Goal: Task Accomplishment & Management: Use online tool/utility

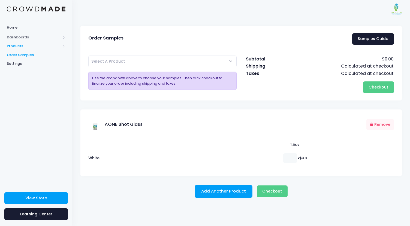
click at [16, 45] on span "Products" at bounding box center [34, 45] width 54 height 5
click at [30, 54] on span "Product Builder" at bounding box center [41, 54] width 50 height 5
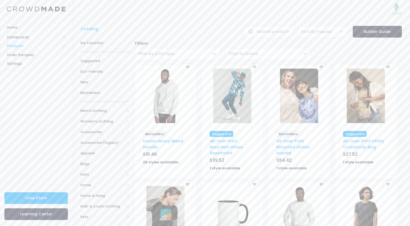
click at [14, 47] on span "Products" at bounding box center [34, 45] width 54 height 5
click at [31, 56] on span "Product Builder" at bounding box center [41, 54] width 50 height 5
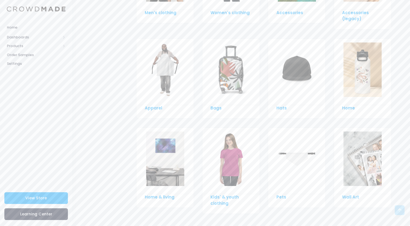
scroll to position [371, 0]
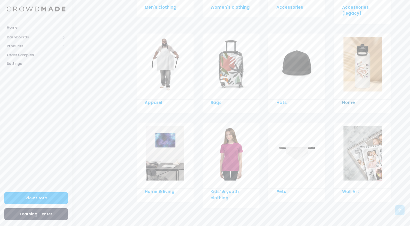
click at [347, 103] on link "Home" at bounding box center [348, 103] width 13 height 6
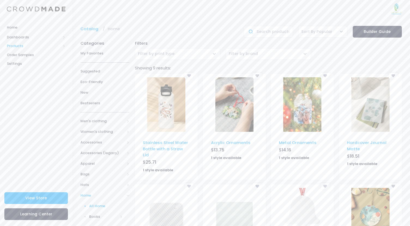
click at [34, 46] on span "Products" at bounding box center [34, 45] width 54 height 5
click at [30, 55] on span "Product Builder" at bounding box center [41, 54] width 50 height 5
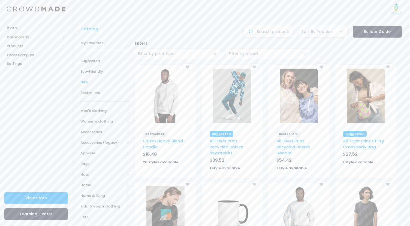
click at [84, 82] on span "New" at bounding box center [104, 82] width 49 height 5
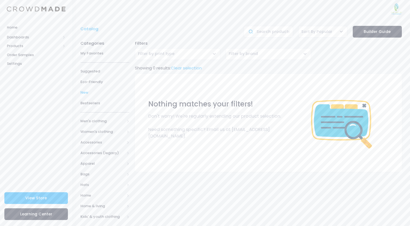
click at [186, 52] on span "Filter by print type" at bounding box center [177, 54] width 85 height 12
click at [97, 101] on span "Bestsellers" at bounding box center [104, 103] width 49 height 5
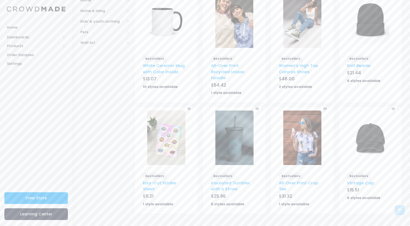
scroll to position [196, 0]
click at [243, 135] on img at bounding box center [234, 137] width 38 height 55
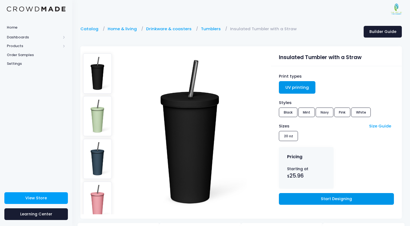
click at [333, 193] on link "Start Designing" at bounding box center [336, 199] width 115 height 12
click at [336, 193] on link "Start Designing" at bounding box center [336, 199] width 115 height 12
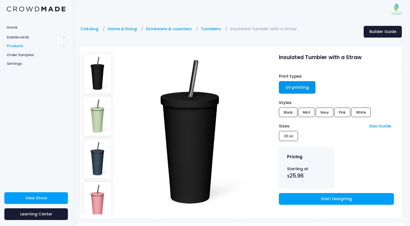
click at [17, 46] on span "Products" at bounding box center [34, 45] width 54 height 5
click at [27, 55] on span "Product Builder" at bounding box center [41, 54] width 50 height 5
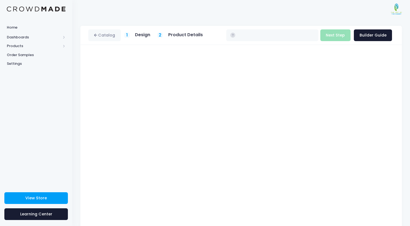
type input "$25.96"
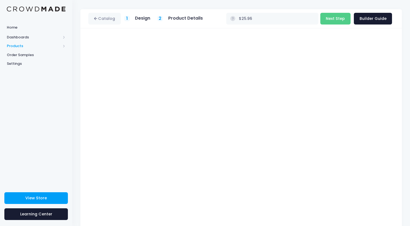
click at [13, 47] on span "Products" at bounding box center [34, 45] width 54 height 5
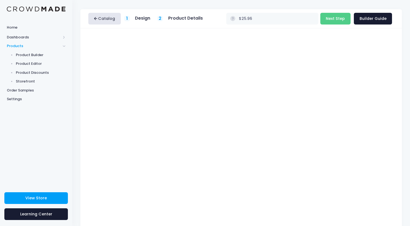
click at [107, 16] on link "Catalog" at bounding box center [104, 19] width 32 height 12
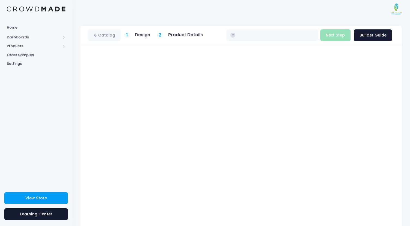
type input "$25.96"
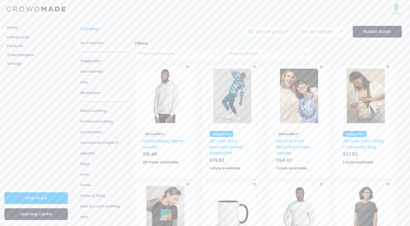
click at [229, 210] on img at bounding box center [232, 213] width 38 height 55
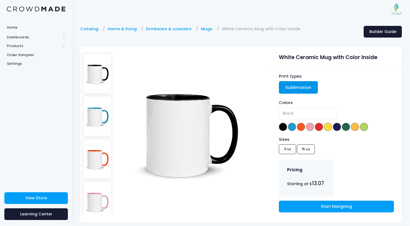
click at [98, 115] on img at bounding box center [97, 116] width 29 height 40
select select "Blue"
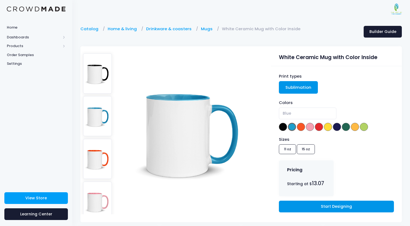
click at [323, 208] on link "Start Designing" at bounding box center [336, 207] width 115 height 12
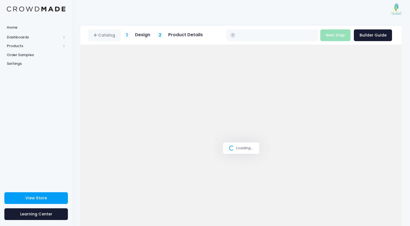
type input "$13.34 - $14.20"
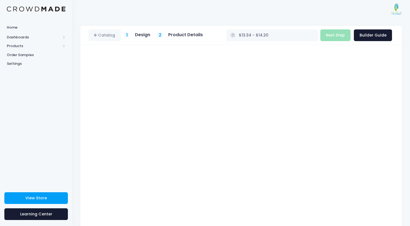
scroll to position [17, 0]
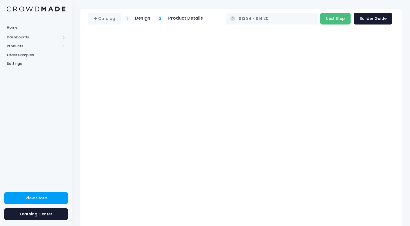
click at [335, 16] on button "Next Step" at bounding box center [336, 19] width 30 height 12
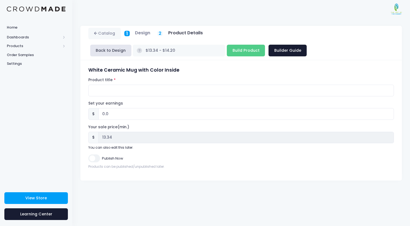
scroll to position [0, 0]
click at [119, 85] on input "Product title" at bounding box center [241, 91] width 306 height 12
type input "AONE Mug"
click at [115, 108] on input "0.0" at bounding box center [246, 114] width 296 height 12
type input "0"
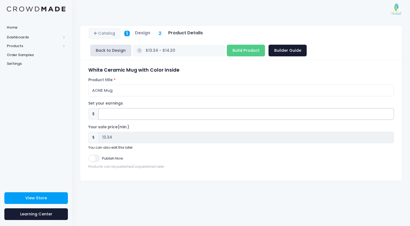
type input "1"
type input "$14.34 - $15.20"
type input "14.34"
type input "1.6"
type input "$14.94 - $15.80"
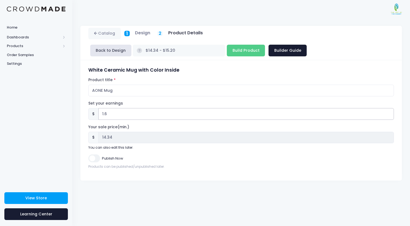
type input "14.94"
type input "1.68"
type input "$15.02 - $15.88"
type input "15.02"
click at [121, 176] on div "Catalog 1 Design 2 Product Details" at bounding box center [241, 122] width 338 height 209
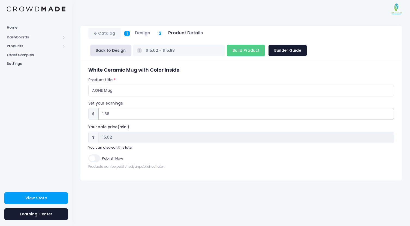
click at [114, 108] on input "1.68" at bounding box center [246, 114] width 296 height 12
type input "1.6"
type input "$14.94 - $15.80"
type input "14.94"
type input "1"
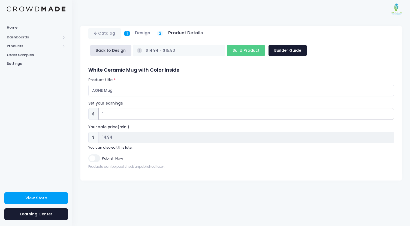
type input "$14.34 - $15.20"
type input "14.34"
type input "1.6"
type input "$14.94 - $15.80"
type input "14.94"
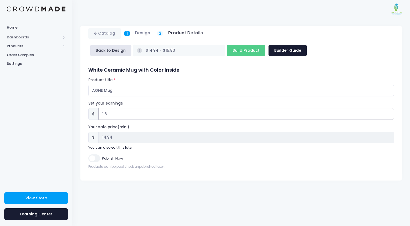
type input "1"
type input "$14.34 - $15.20"
type input "14.34"
type input "1.6"
type input "$14.94 - $15.80"
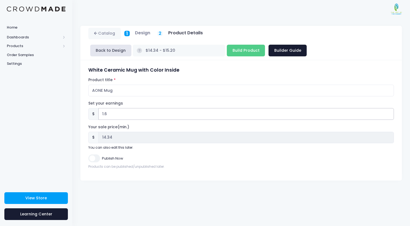
type input "14.94"
type input "1.68"
type input "$15.02 - $15.88"
type input "15.02"
type input "1.6"
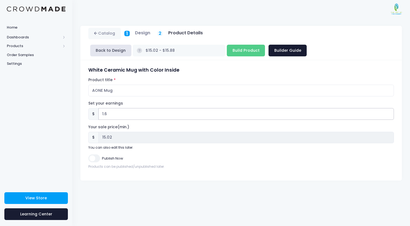
type input "$14.94 - $15.80"
type input "14.94"
type input "1.67"
type input "$15.01 - $15.87"
type input "15.01"
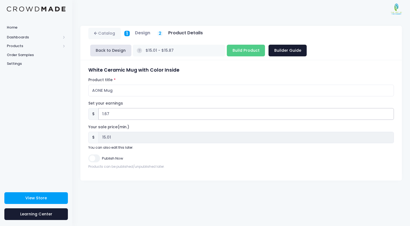
type input "1.6"
type input "$14.94 - $15.80"
type input "14.94"
type input "1.66"
type input "$15.00 - $15.86"
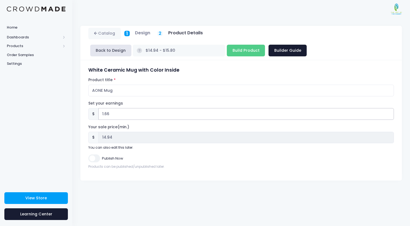
type input "15.00"
type input "1.6"
type input "$14.94 - $15.80"
type input "14.94"
type input "1.65"
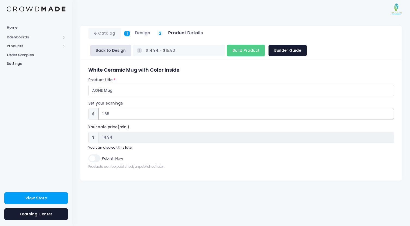
type input "$14.99 - $15.85"
type input "14.99"
type input "1.65"
click at [94, 155] on input "Publish Now" at bounding box center [93, 159] width 11 height 8
checkbox input "true"
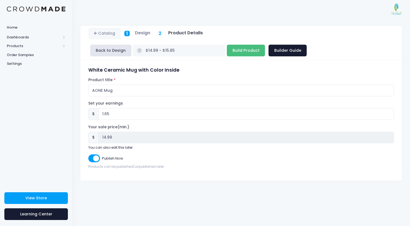
click at [265, 45] on input "Build Product" at bounding box center [246, 51] width 38 height 12
type input "Building product..."
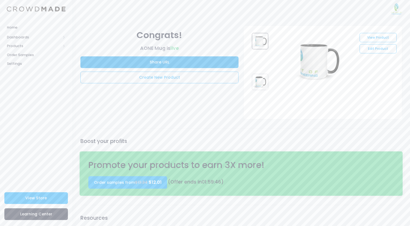
click at [159, 63] on button "Share URL" at bounding box center [159, 62] width 158 height 12
click at [149, 63] on button "Share URL" at bounding box center [159, 62] width 158 height 12
click at [121, 61] on button "Share URL" at bounding box center [159, 62] width 158 height 12
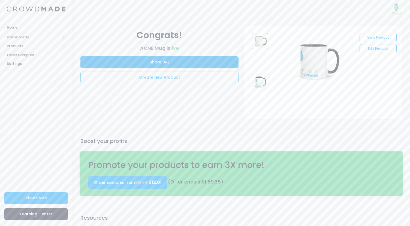
click at [118, 61] on button "Share URL" at bounding box center [159, 62] width 158 height 12
click at [123, 23] on div "Congrats! AONE Mug is live Share URL Create New Product" at bounding box center [159, 54] width 163 height 64
click at [153, 113] on div "Congrats! AONE Mug is live Share URL Create New Product" at bounding box center [159, 72] width 163 height 93
click at [39, 195] on link "View Store" at bounding box center [36, 199] width 64 height 12
click at [386, 48] on link "Edit Product" at bounding box center [378, 48] width 37 height 9
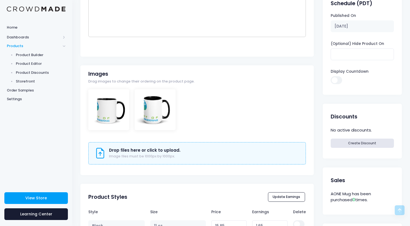
scroll to position [117, 0]
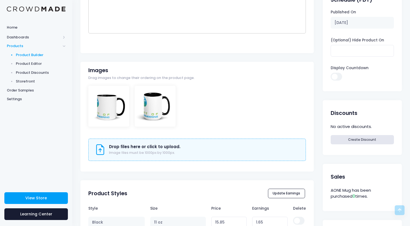
click at [28, 56] on span "Product Builder" at bounding box center [41, 54] width 50 height 5
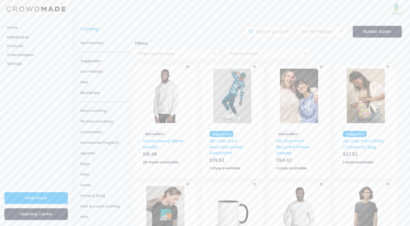
click at [228, 203] on img at bounding box center [232, 213] width 38 height 55
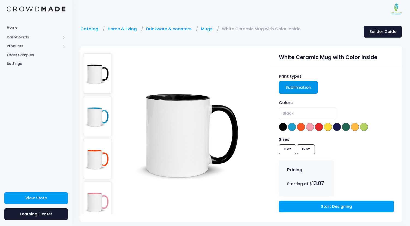
click at [100, 125] on img at bounding box center [97, 116] width 29 height 40
select select "Blue"
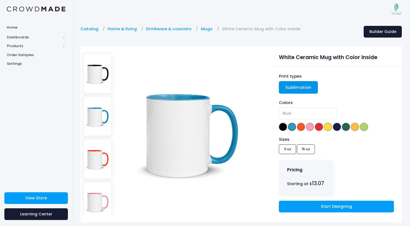
click at [255, 177] on div at bounding box center [172, 132] width 185 height 173
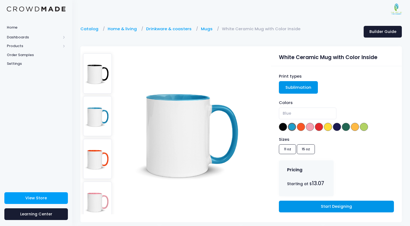
click at [327, 206] on link "Start Designing" at bounding box center [336, 207] width 115 height 12
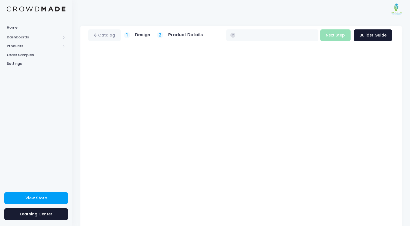
type input "$13.34 - $14.20"
click at [22, 44] on span "Products" at bounding box center [34, 45] width 54 height 5
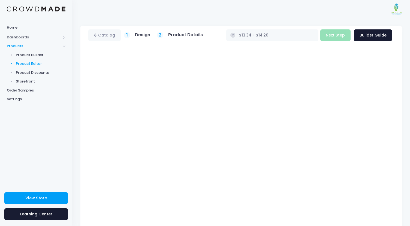
click at [32, 63] on span "Product Editor" at bounding box center [41, 63] width 50 height 5
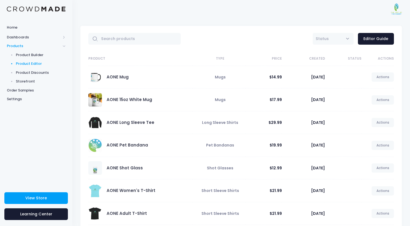
click at [117, 83] on div "AONE Mug" at bounding box center [138, 77] width 101 height 14
click at [110, 76] on link "AONE Mug" at bounding box center [118, 77] width 22 height 6
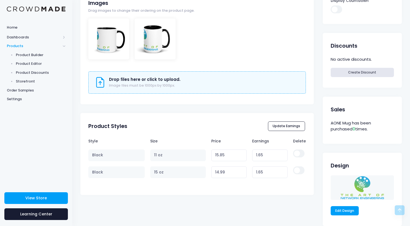
scroll to position [181, 0]
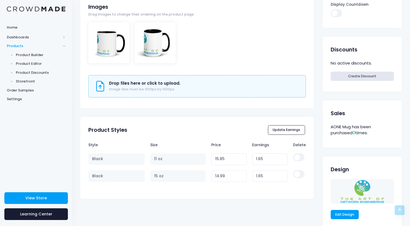
click at [295, 172] on input "checkbox" at bounding box center [298, 174] width 11 height 8
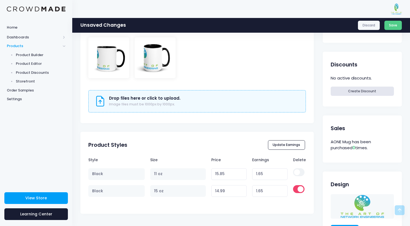
click at [297, 191] on input "checkbox" at bounding box center [298, 189] width 11 height 8
click at [299, 190] on input "checkbox" at bounding box center [298, 189] width 11 height 8
click at [394, 30] on div "Unsaved Changes Discard Save" at bounding box center [241, 25] width 338 height 15
click at [296, 191] on input "checkbox" at bounding box center [298, 189] width 11 height 8
checkbox input "false"
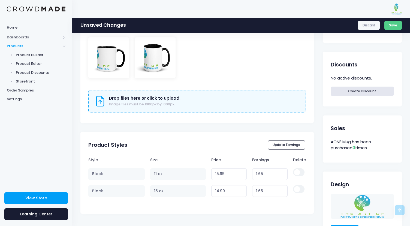
click at [303, 170] on input "checkbox" at bounding box center [298, 173] width 11 height 8
click at [297, 172] on input "checkbox" at bounding box center [298, 173] width 11 height 8
checkbox input "false"
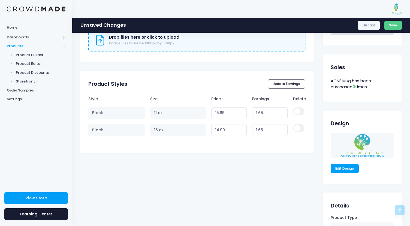
scroll to position [250, 0]
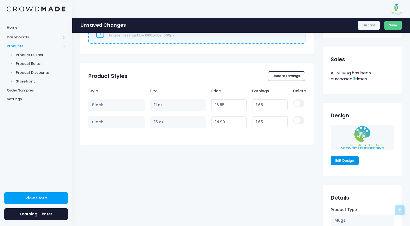
click at [342, 161] on link "Edit Design" at bounding box center [345, 160] width 28 height 9
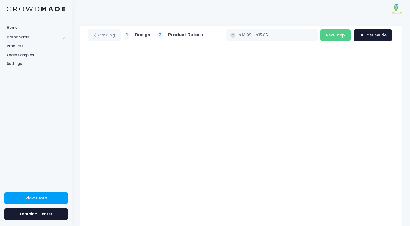
type input "$14.72 - $15.85"
click at [335, 34] on button "Next Step" at bounding box center [336, 35] width 30 height 12
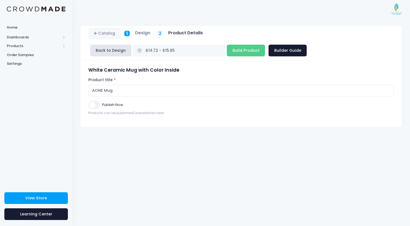
click at [91, 101] on input "Publish Now" at bounding box center [93, 105] width 11 height 8
checkbox input "true"
click at [265, 45] on input "Build Product" at bounding box center [246, 51] width 38 height 12
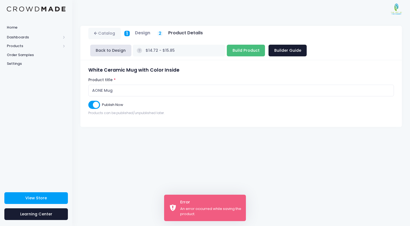
click at [265, 45] on input "Build Product" at bounding box center [246, 51] width 38 height 12
type input "Building product..."
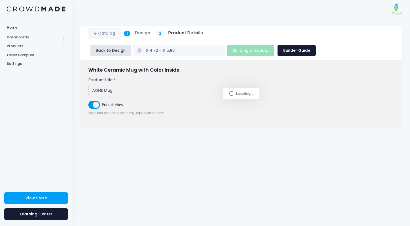
click at [122, 159] on div "Catalog 1 Design 2 Product Details" at bounding box center [241, 122] width 338 height 209
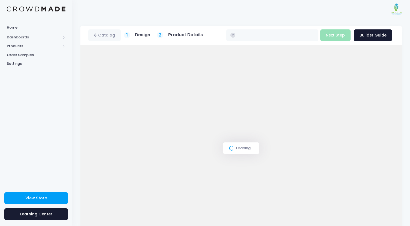
type input "$14.72 - $15.85"
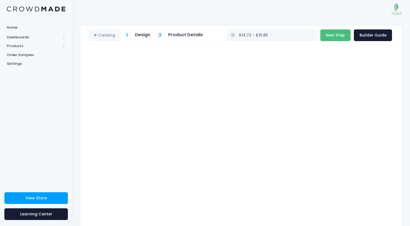
click at [337, 35] on button "Next Step" at bounding box center [336, 35] width 30 height 12
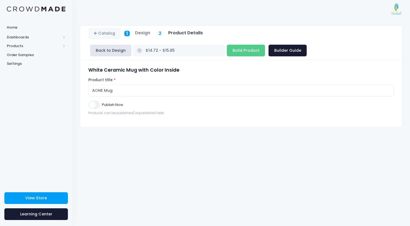
click at [96, 101] on input "Publish Now" at bounding box center [93, 105] width 11 height 8
checkbox input "true"
click at [265, 45] on input "Build Product" at bounding box center [246, 51] width 38 height 12
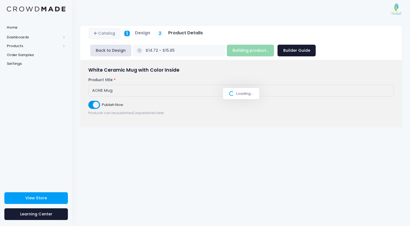
type input "Build Product"
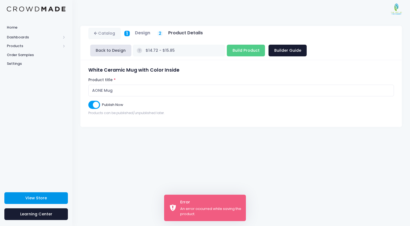
click at [44, 195] on link "View Store" at bounding box center [36, 199] width 64 height 12
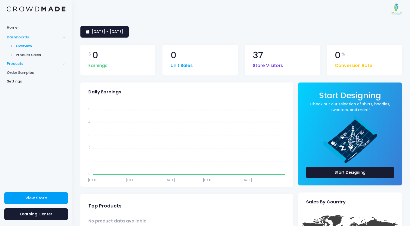
click at [24, 65] on span "Products" at bounding box center [34, 63] width 54 height 5
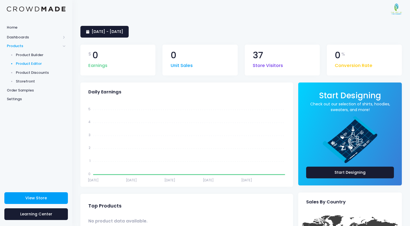
click at [32, 67] on link "Product Editor" at bounding box center [36, 63] width 72 height 9
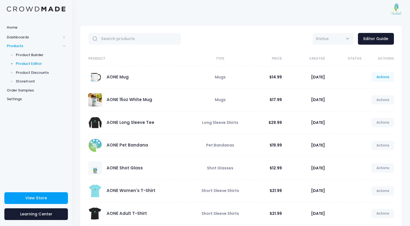
click at [384, 76] on link "Actions" at bounding box center [383, 77] width 22 height 9
click at [371, 89] on link "Edit" at bounding box center [377, 90] width 29 height 10
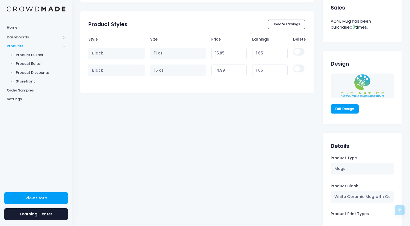
scroll to position [291, 0]
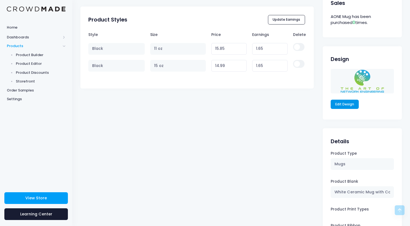
click at [349, 104] on link "Edit Design" at bounding box center [345, 104] width 28 height 9
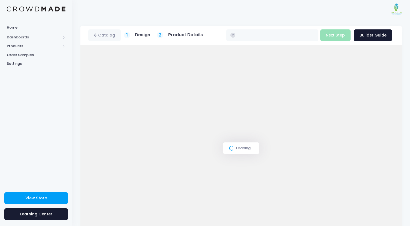
type input "$14.72 - $15.85"
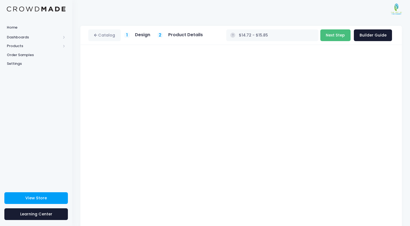
click at [337, 36] on button "Next Step" at bounding box center [336, 35] width 30 height 12
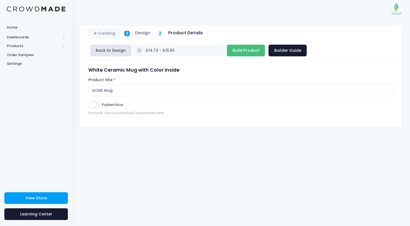
click at [265, 45] on input "Build Product" at bounding box center [246, 51] width 38 height 12
type input "Building product..."
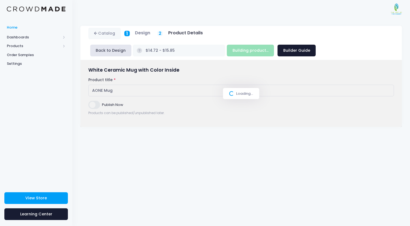
click at [13, 26] on span "Home" at bounding box center [36, 27] width 59 height 5
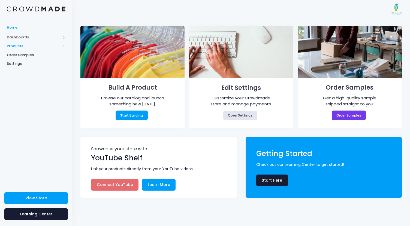
click at [17, 45] on span "Products" at bounding box center [34, 45] width 54 height 5
click at [39, 54] on span "Product Builder" at bounding box center [41, 54] width 50 height 5
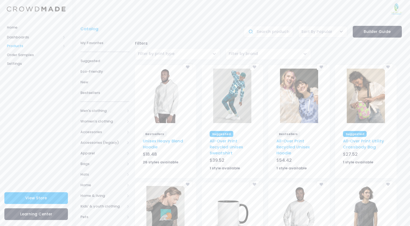
click at [32, 46] on span "Products" at bounding box center [34, 45] width 54 height 5
click at [33, 63] on span "Product Editor" at bounding box center [41, 63] width 50 height 5
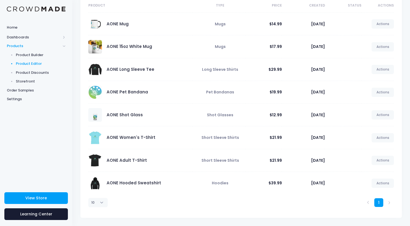
scroll to position [53, 0]
click at [99, 205] on select "10 25 50 100" at bounding box center [97, 202] width 19 height 9
select select "100"
click at [88, 198] on select "10 25 50 100" at bounding box center [97, 202] width 19 height 9
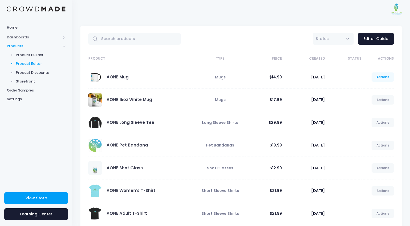
click at [379, 76] on link "Actions" at bounding box center [383, 77] width 22 height 9
click at [367, 91] on link "Edit" at bounding box center [377, 90] width 29 height 10
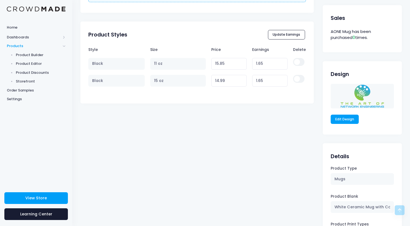
scroll to position [277, 0]
click at [341, 117] on link "Edit Design" at bounding box center [345, 119] width 28 height 9
click at [341, 118] on link "Edit Design" at bounding box center [345, 119] width 28 height 9
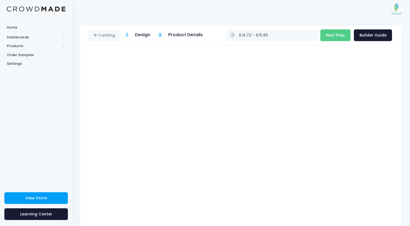
type input "$14.99"
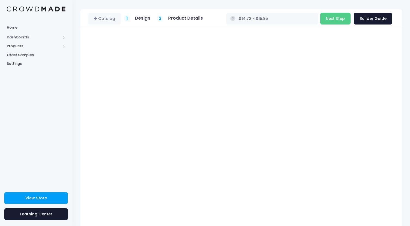
type input "$14.99"
click at [335, 19] on button "Next Step" at bounding box center [336, 19] width 30 height 12
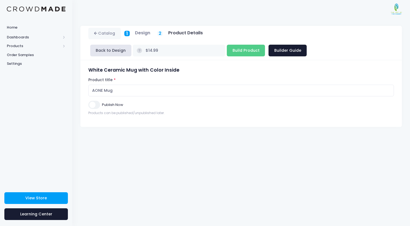
scroll to position [0, 0]
click at [89, 101] on input "Publish Now" at bounding box center [93, 105] width 11 height 8
checkbox input "true"
click at [265, 45] on input "Build Product" at bounding box center [246, 51] width 38 height 12
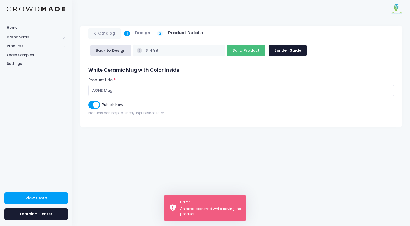
click at [265, 45] on input "Build Product" at bounding box center [246, 51] width 38 height 12
type input "Building product..."
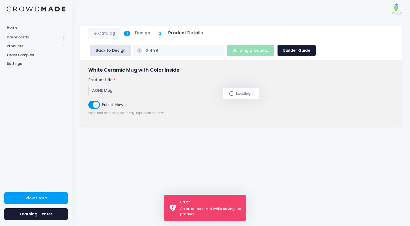
click at [204, 206] on div "Error An error occurred while saving the product." at bounding box center [205, 208] width 82 height 26
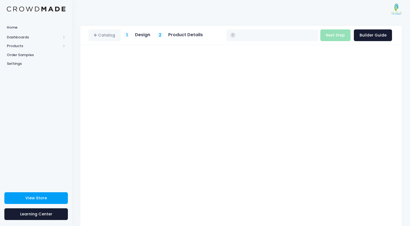
type input "$14.99"
click at [340, 37] on button "Next Step" at bounding box center [336, 35] width 30 height 12
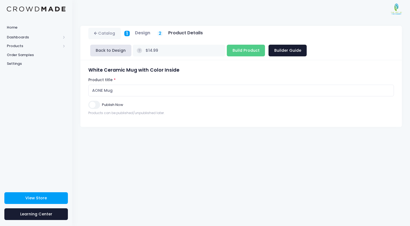
click at [94, 101] on input "Publish Now" at bounding box center [93, 105] width 11 height 8
checkbox input "true"
click at [265, 45] on input "Build Product" at bounding box center [246, 51] width 38 height 12
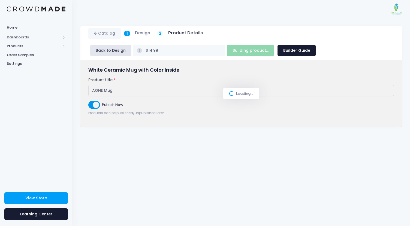
type input "Build Product"
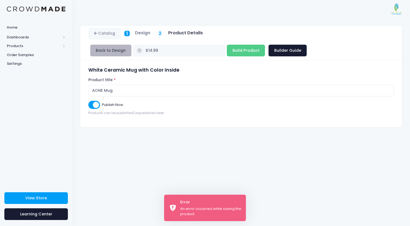
click at [131, 45] on button "Back to Design" at bounding box center [110, 51] width 41 height 12
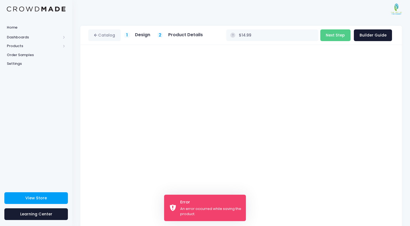
click at [183, 199] on div "Error" at bounding box center [210, 202] width 61 height 6
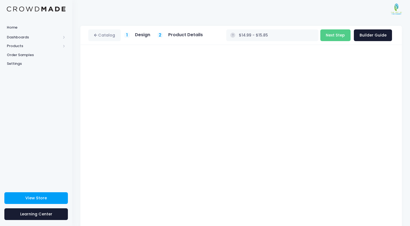
type input "$15.85"
click at [336, 34] on button "Next Step" at bounding box center [336, 35] width 30 height 12
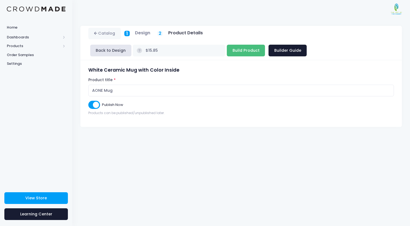
click at [265, 45] on input "Build Product" at bounding box center [246, 51] width 38 height 12
type input "Building product..."
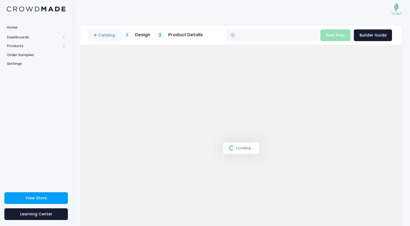
type input "$14.99"
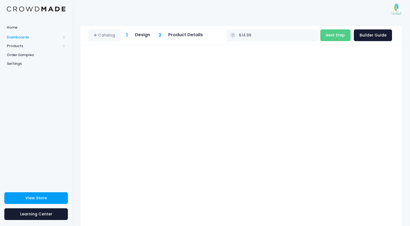
click at [16, 37] on span "Dashboards" at bounding box center [34, 37] width 54 height 5
click at [24, 61] on span "Products" at bounding box center [34, 63] width 54 height 5
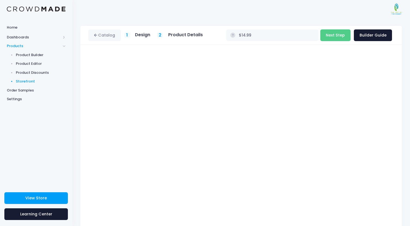
click at [29, 80] on span "Storefront" at bounding box center [41, 81] width 50 height 5
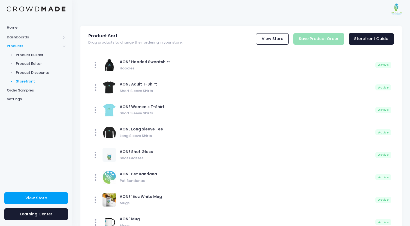
scroll to position [32, 0]
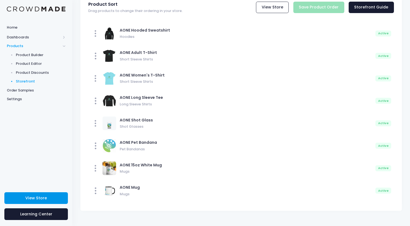
click at [40, 197] on span "View Store" at bounding box center [36, 198] width 22 height 5
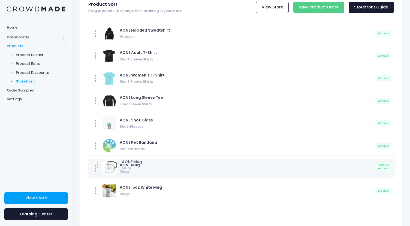
drag, startPoint x: 97, startPoint y: 189, endPoint x: 98, endPoint y: 163, distance: 26.0
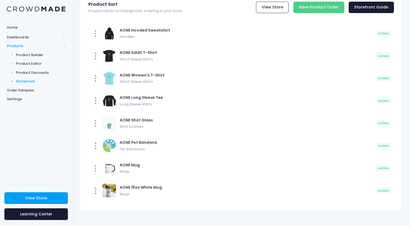
click at [57, 166] on div "Home Dashboards Overview Product Sales Products Product Builder Product Editor …" at bounding box center [36, 102] width 72 height 161
click at [33, 65] on span "Product Editor" at bounding box center [41, 63] width 50 height 5
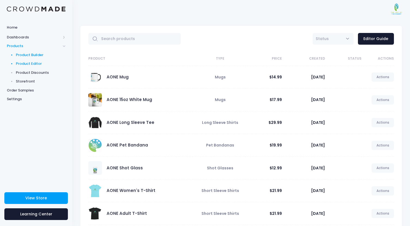
click at [34, 55] on span "Product Builder" at bounding box center [41, 54] width 50 height 5
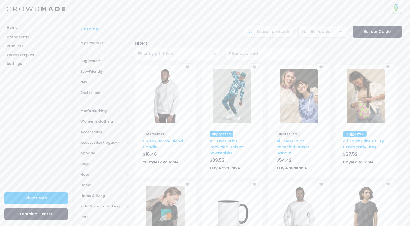
click at [230, 206] on img at bounding box center [232, 213] width 38 height 55
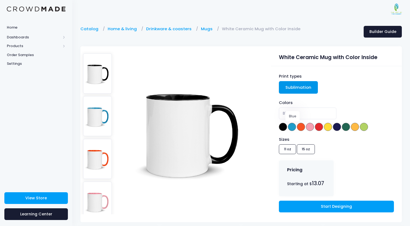
click at [291, 126] on span at bounding box center [292, 127] width 8 height 8
select select "Blue"
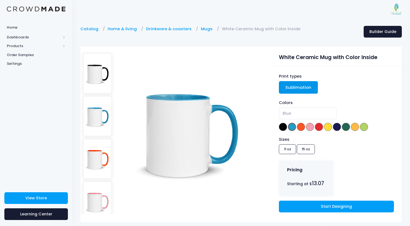
click at [301, 150] on div "Sizes 11 oz 15 oz" at bounding box center [336, 147] width 115 height 20
click at [303, 148] on div "Sizes 11 oz 15 oz" at bounding box center [336, 147] width 115 height 20
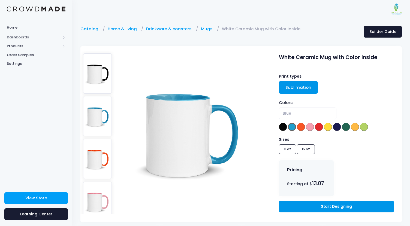
click at [328, 206] on link "Start Designing" at bounding box center [336, 207] width 115 height 12
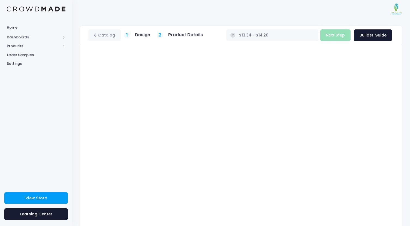
type input "$13.34"
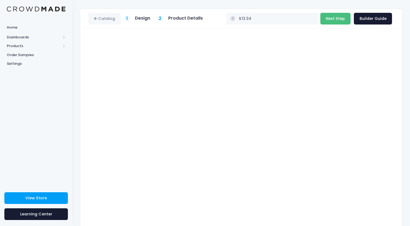
click at [334, 17] on button "Next Step" at bounding box center [336, 19] width 30 height 12
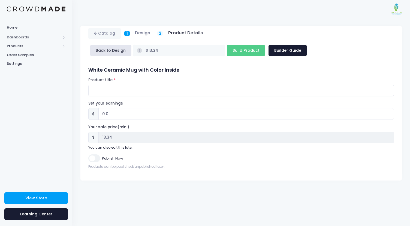
scroll to position [0, 0]
click at [133, 85] on input "Product title" at bounding box center [241, 91] width 306 height 12
type input "AONE Coffee Mug"
click at [98, 155] on input "Publish Now" at bounding box center [93, 159] width 11 height 8
checkbox input "true"
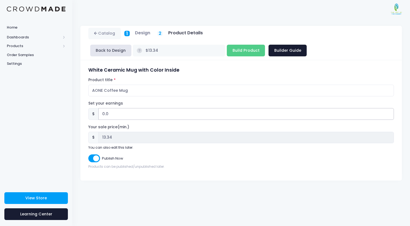
click at [128, 108] on input "0.0" at bounding box center [246, 114] width 296 height 12
type input "0"
type input "1"
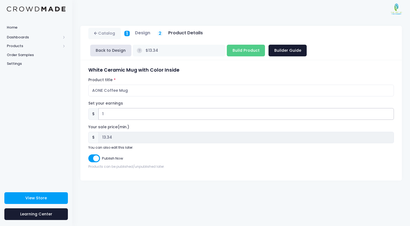
type input "$14.34"
type input "14.34"
type input "1.6"
type input "$14.94"
type input "14.94"
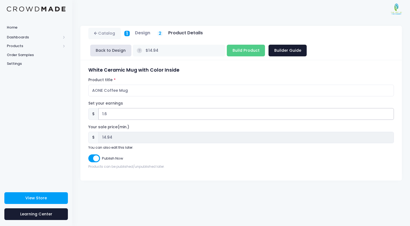
type input "1.65"
type input "$14.99"
type input "14.99"
click at [103, 108] on input "1.65" at bounding box center [246, 114] width 296 height 12
type input ".65"
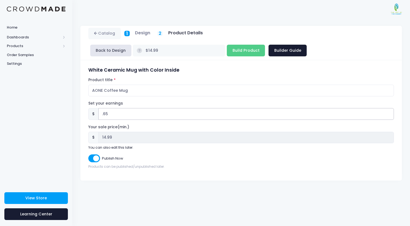
type input "$13.99"
type input "13.99"
type input "2.65"
type input "$15.99"
type input "15.99"
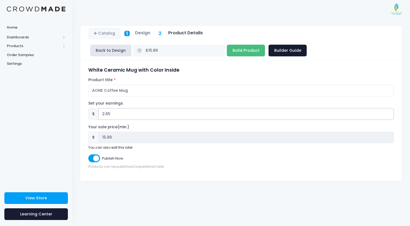
type input "2.65"
click at [265, 45] on input "Build Product" at bounding box center [246, 51] width 38 height 12
type input "Building product..."
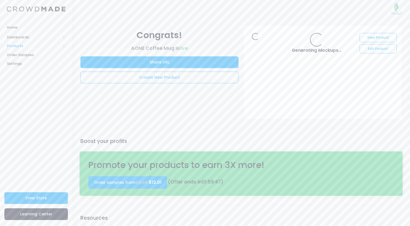
click at [16, 46] on span "Products" at bounding box center [34, 45] width 54 height 5
click at [32, 63] on span "Product Editor" at bounding box center [41, 63] width 50 height 5
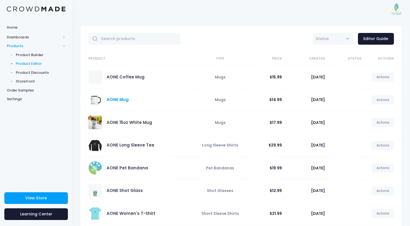
click at [117, 98] on link "AONE Mug" at bounding box center [118, 100] width 22 height 6
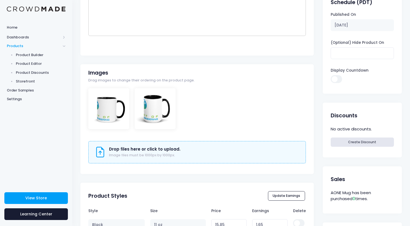
scroll to position [348, 0]
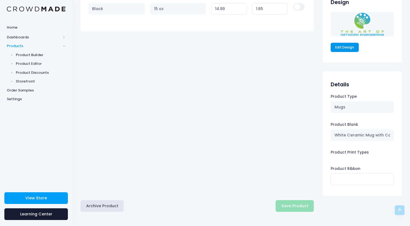
click at [338, 49] on link "Edit Design" at bounding box center [345, 47] width 28 height 9
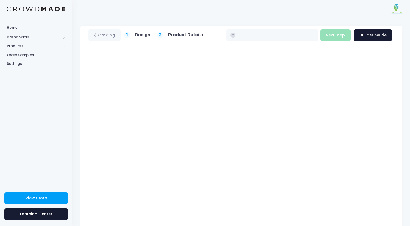
type input "$14.99"
click at [329, 35] on button "Next Step" at bounding box center [336, 35] width 30 height 12
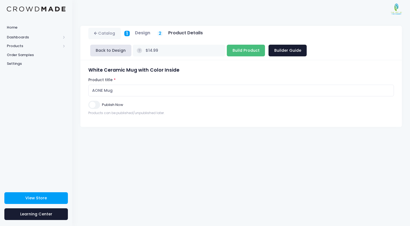
click at [265, 45] on input "Build Product" at bounding box center [246, 51] width 38 height 12
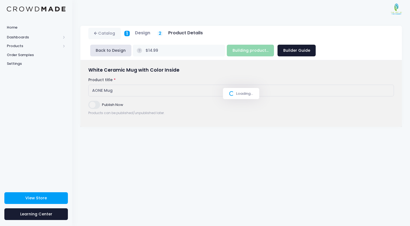
type input "Build Product"
